Goal: Answer question/provide support: Share knowledge or assist other users

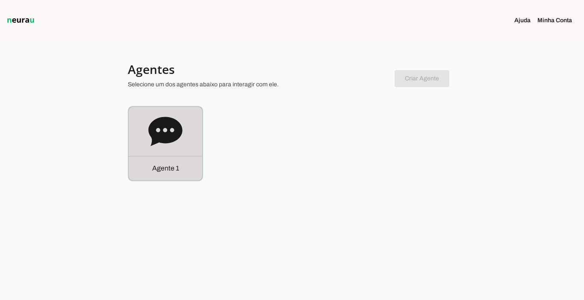
click at [151, 163] on div "Agente 1" at bounding box center [166, 168] width 74 height 24
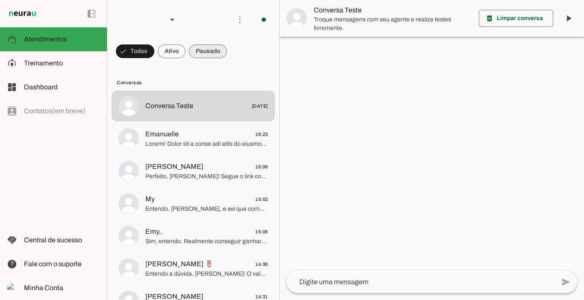
click at [213, 51] on span at bounding box center [208, 51] width 38 height 21
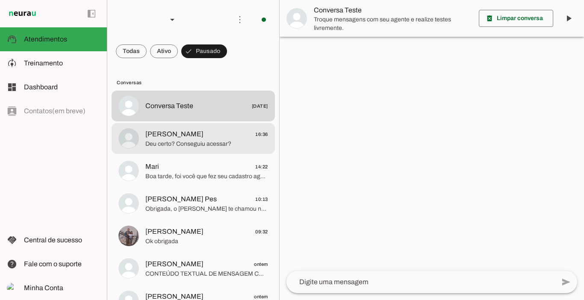
click at [186, 135] on span "[PERSON_NAME]" at bounding box center [174, 134] width 58 height 10
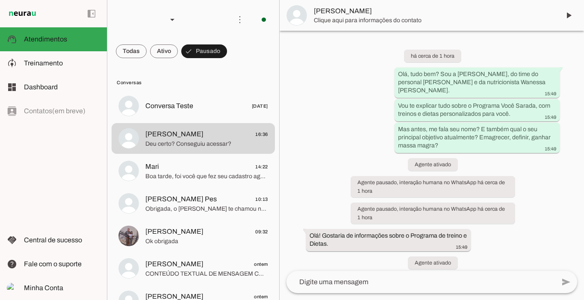
scroll to position [1567, 0]
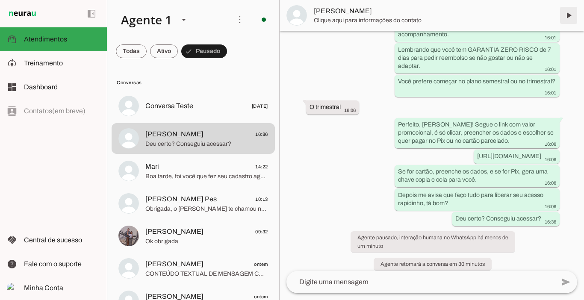
click at [569, 17] on span at bounding box center [569, 15] width 21 height 21
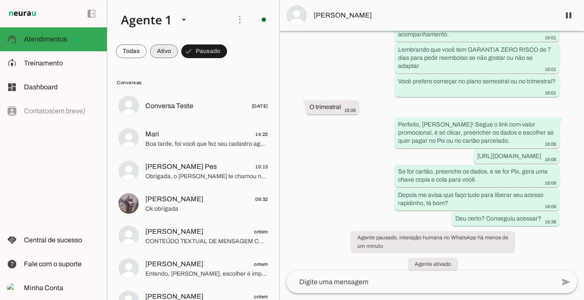
click at [157, 48] on span at bounding box center [164, 51] width 28 height 21
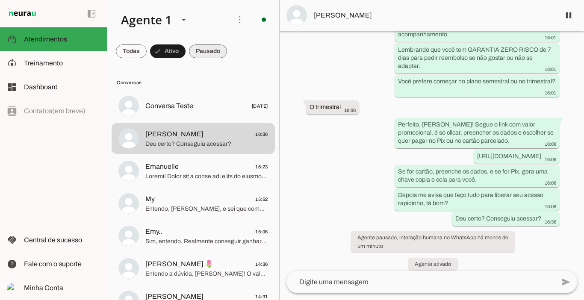
click at [198, 52] on span at bounding box center [208, 51] width 38 height 21
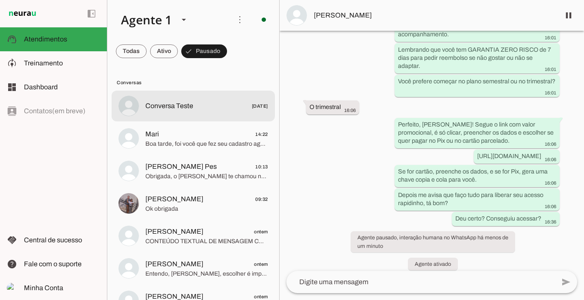
click at [169, 108] on span "Conversa Teste" at bounding box center [169, 106] width 48 height 10
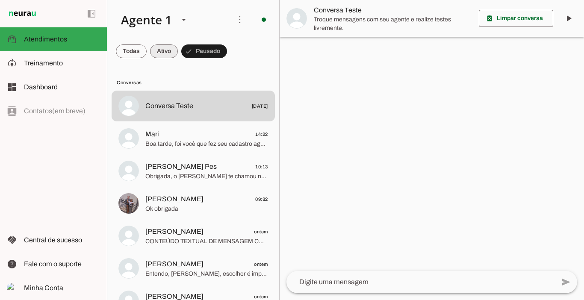
click at [163, 50] on span at bounding box center [164, 51] width 28 height 21
